Goal: Navigation & Orientation: Find specific page/section

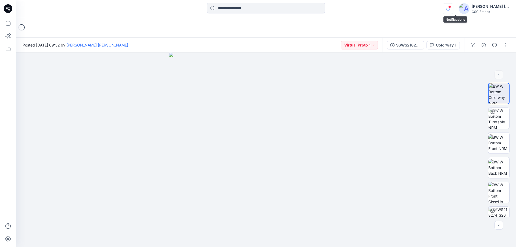
click at [453, 8] on icon "button" at bounding box center [448, 8] width 10 height 11
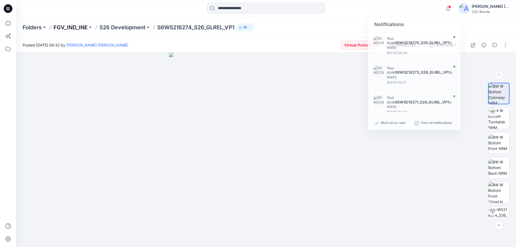
click at [78, 27] on p "FGV_IND_INE" at bounding box center [71, 28] width 34 height 8
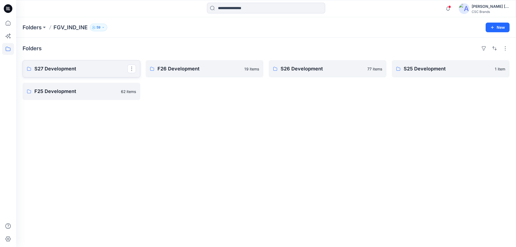
click at [72, 69] on p "S27 Development" at bounding box center [80, 69] width 93 height 8
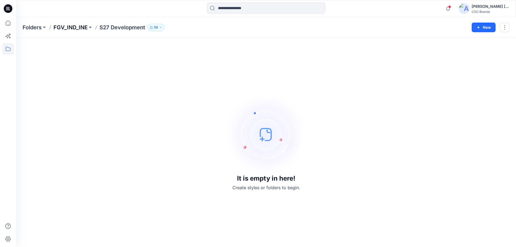
click at [67, 27] on p "FGV_IND_INE" at bounding box center [71, 28] width 34 height 8
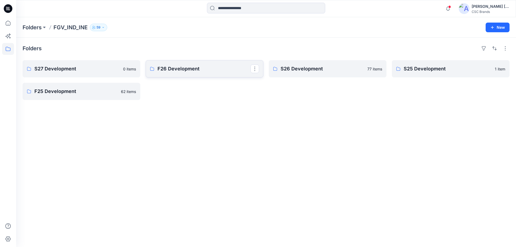
click at [178, 65] on link "F26 Development" at bounding box center [205, 68] width 118 height 17
